Goal: Task Accomplishment & Management: Use online tool/utility

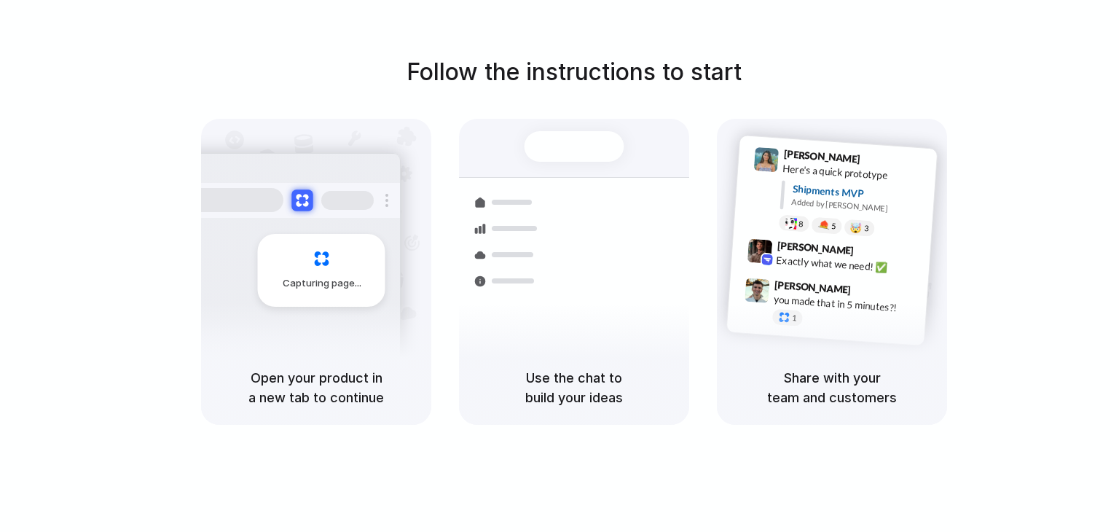
click at [299, 204] on button at bounding box center [301, 199] width 21 height 21
click at [780, 310] on div at bounding box center [784, 316] width 12 height 12
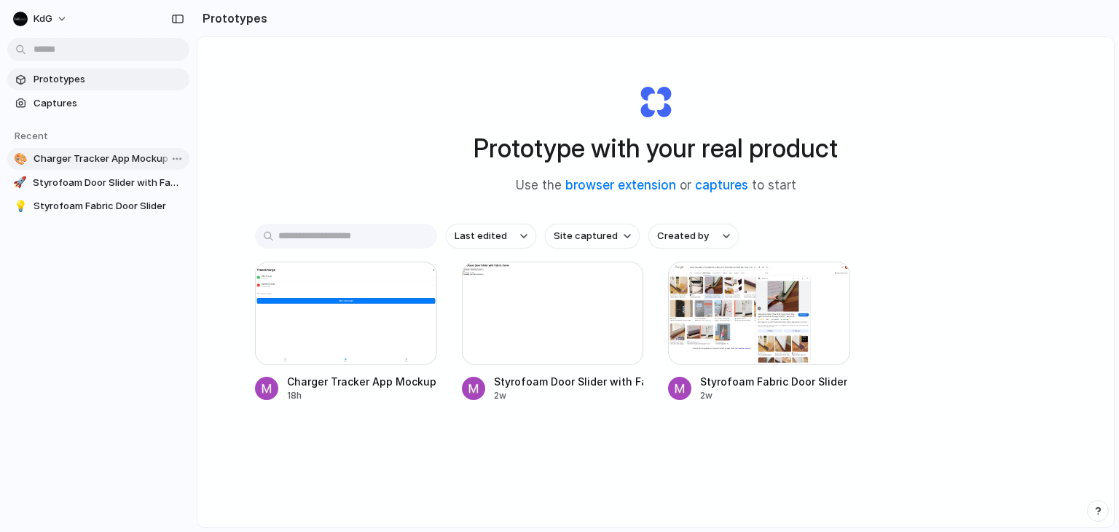
click at [92, 154] on span "Charger Tracker App Mockup" at bounding box center [109, 159] width 150 height 15
